Goal: Task Accomplishment & Management: Manage account settings

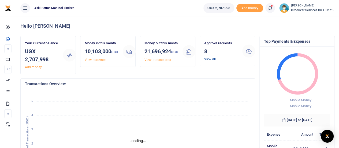
scroll to position [4, 4]
click at [210, 58] on link "View all" at bounding box center [210, 59] width 12 height 4
click at [209, 58] on link "View all" at bounding box center [210, 59] width 12 height 4
click at [212, 58] on link "View all" at bounding box center [210, 59] width 12 height 4
click at [211, 58] on link "View all" at bounding box center [210, 59] width 12 height 4
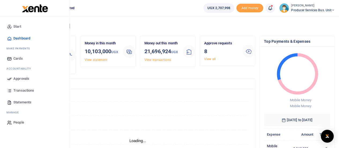
click at [25, 77] on span "Approvals" at bounding box center [21, 78] width 16 height 5
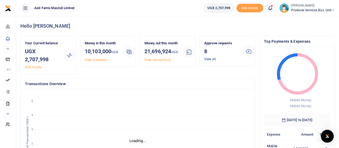
click at [211, 57] on div "Approve requests 8 View all" at bounding box center [221, 50] width 38 height 21
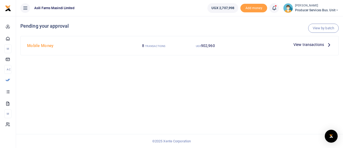
click at [306, 45] on span "View transactions" at bounding box center [309, 45] width 31 height 6
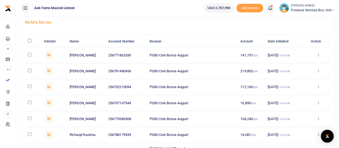
scroll to position [102, 0]
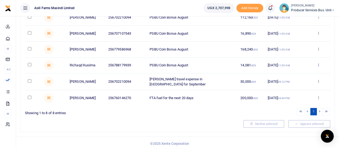
click at [319, 63] on icon at bounding box center [318, 65] width 3 height 4
click at [291, 97] on link "Details" at bounding box center [299, 97] width 42 height 8
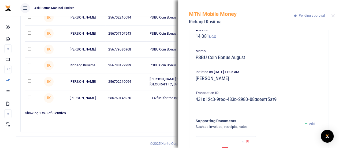
scroll to position [79, 0]
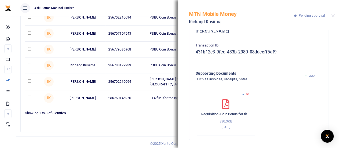
click at [242, 94] on icon at bounding box center [243, 93] width 3 height 3
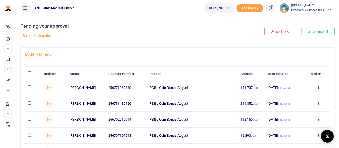
click at [29, 72] on input "\a \a : activate to sort column descending" at bounding box center [29, 72] width 3 height 3
checkbox input "true"
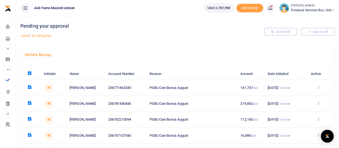
checkbox input "true"
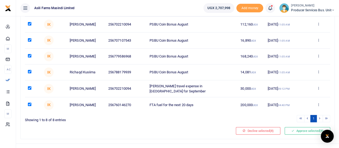
scroll to position [102, 0]
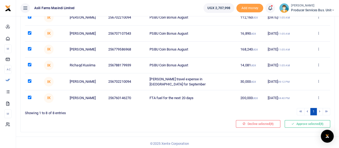
click at [28, 95] on input "checkbox" at bounding box center [29, 96] width 3 height 3
checkbox input "false"
click at [296, 121] on button "Approve selected (7)" at bounding box center [308, 124] width 46 height 8
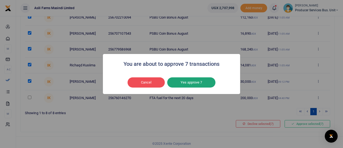
click at [183, 82] on button "Yes approve 7" at bounding box center [191, 82] width 48 height 10
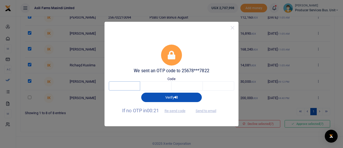
click at [135, 86] on input "text" at bounding box center [124, 85] width 31 height 9
type input "2"
type input "6"
type input "2"
type input "4"
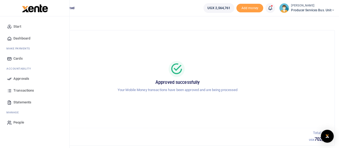
click at [17, 77] on span "Approvals" at bounding box center [21, 78] width 16 height 5
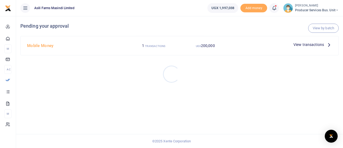
click at [325, 44] on div at bounding box center [171, 74] width 343 height 148
